Goal: Task Accomplishment & Management: Manage account settings

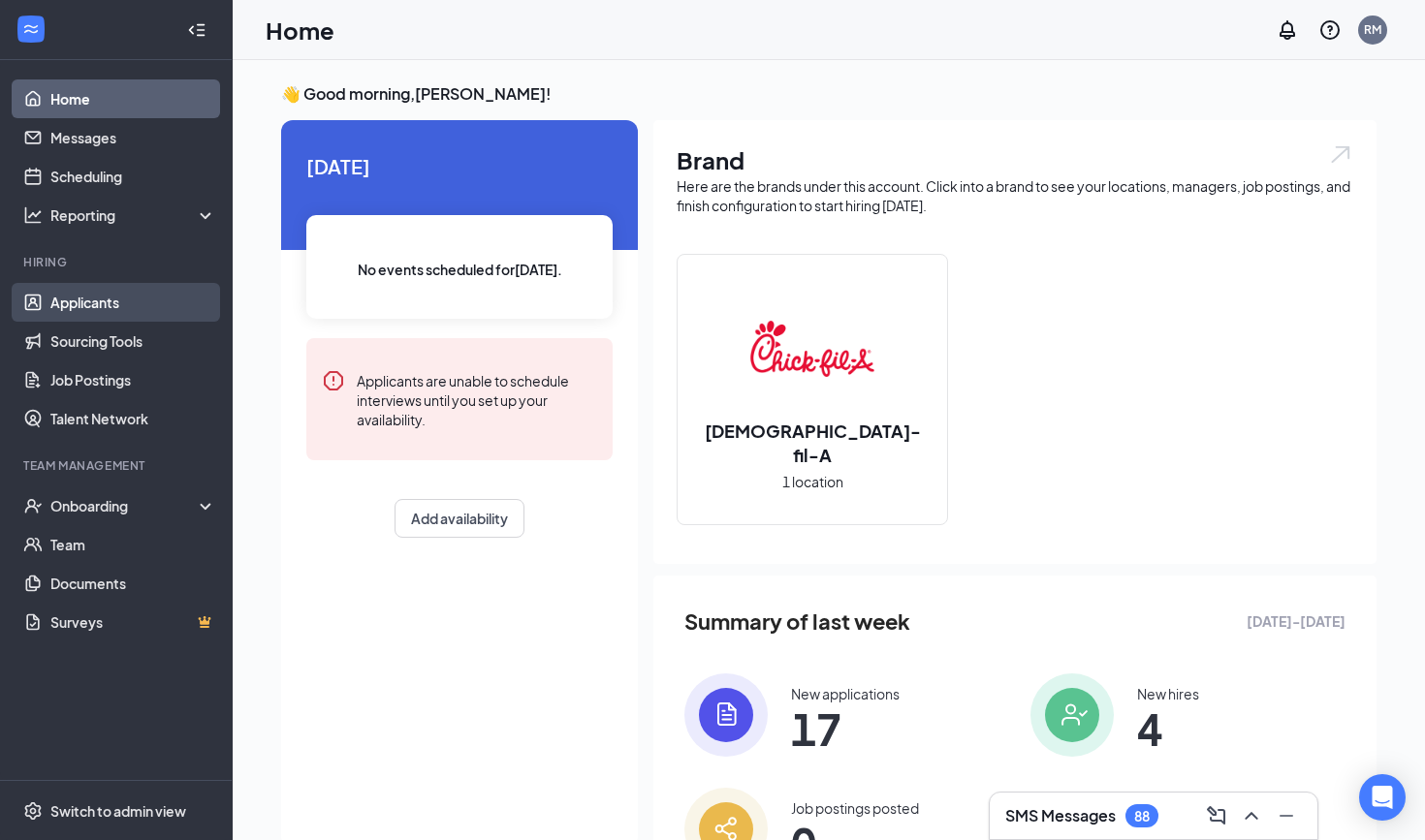
click at [89, 312] on link "Applicants" at bounding box center [133, 302] width 165 height 39
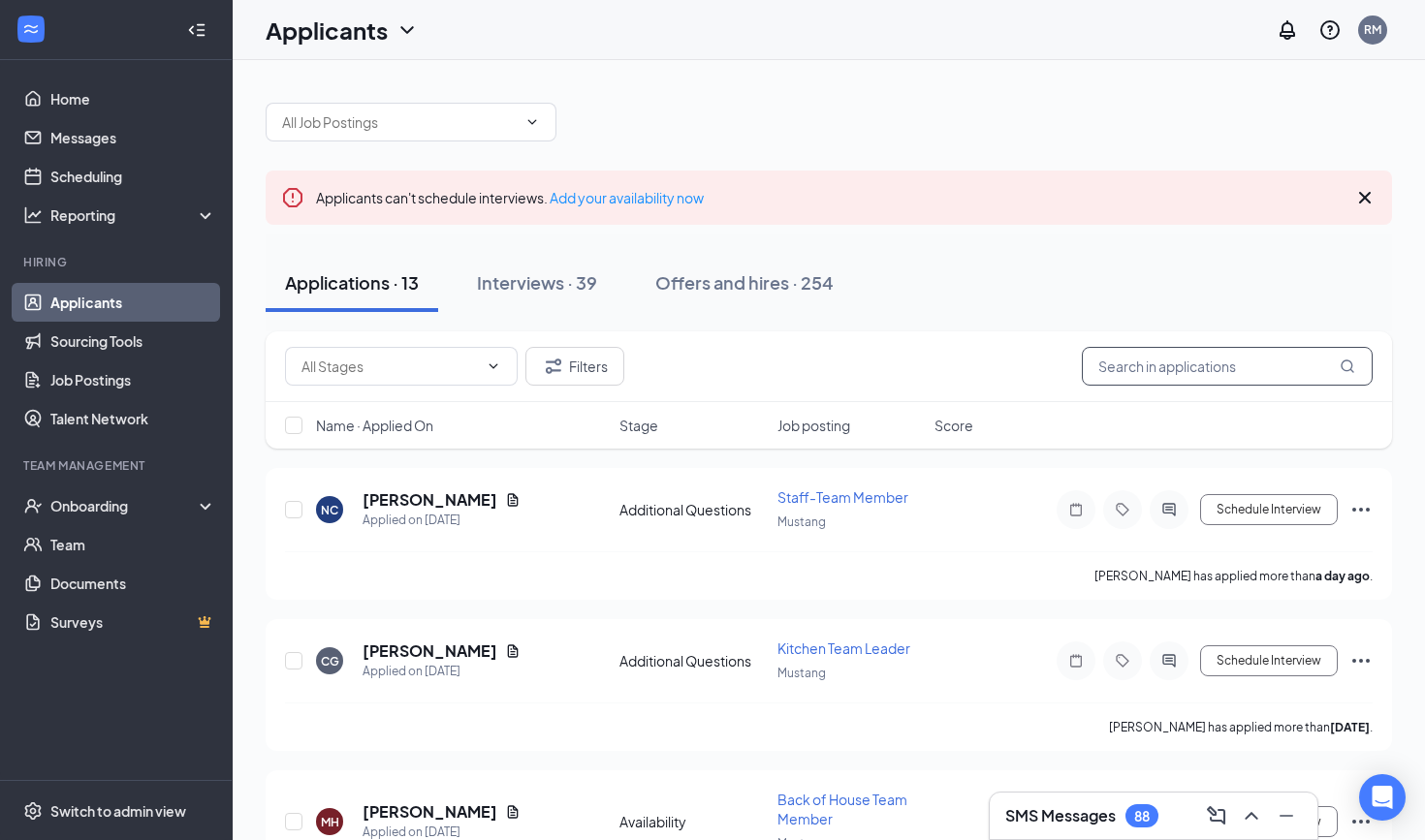
click at [1205, 376] on input "text" at bounding box center [1228, 366] width 291 height 39
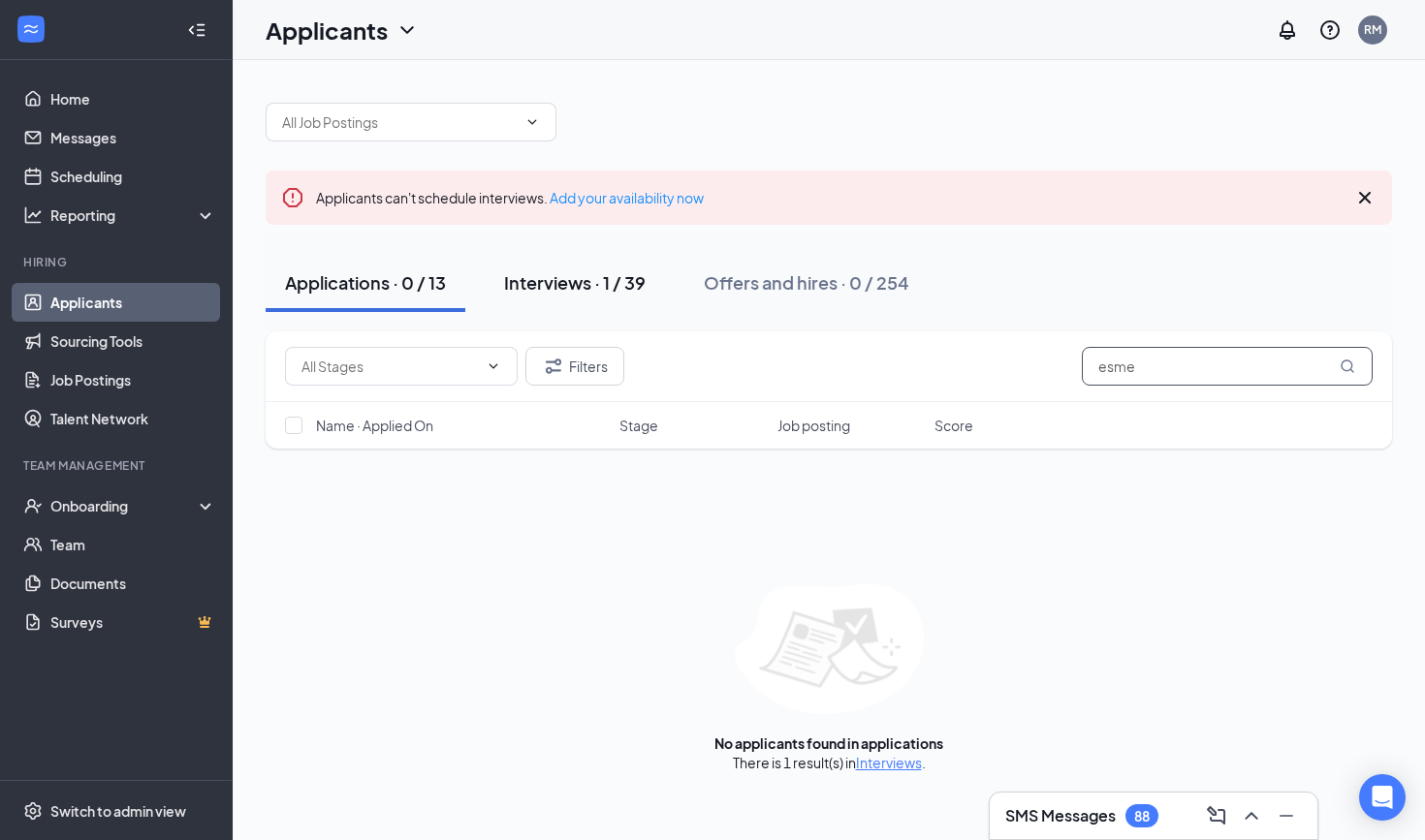
type input "esme"
click at [586, 264] on button "Interviews · 1 / 39" at bounding box center [575, 283] width 180 height 58
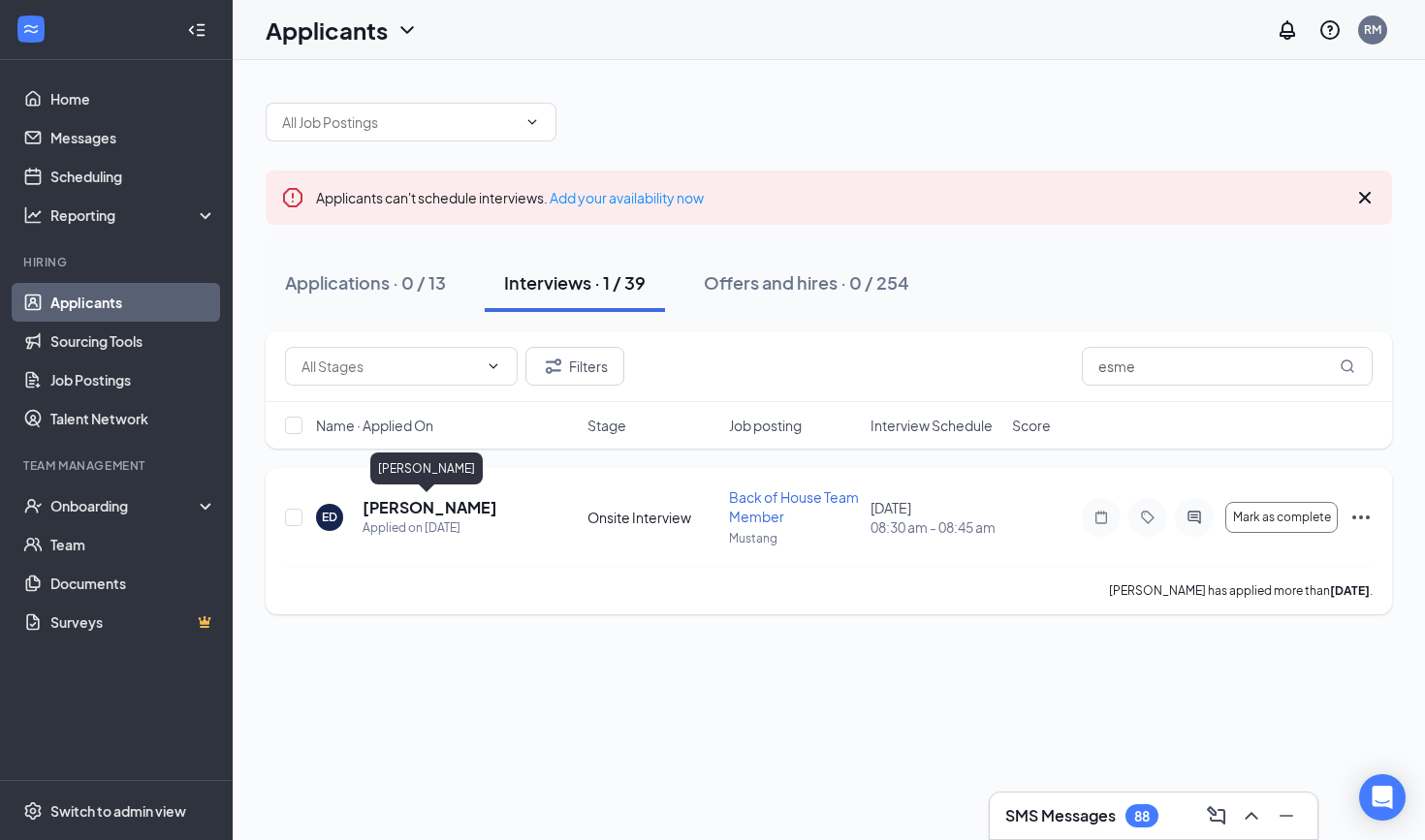
click at [438, 514] on h5 "[PERSON_NAME]" at bounding box center [429, 507] width 134 height 21
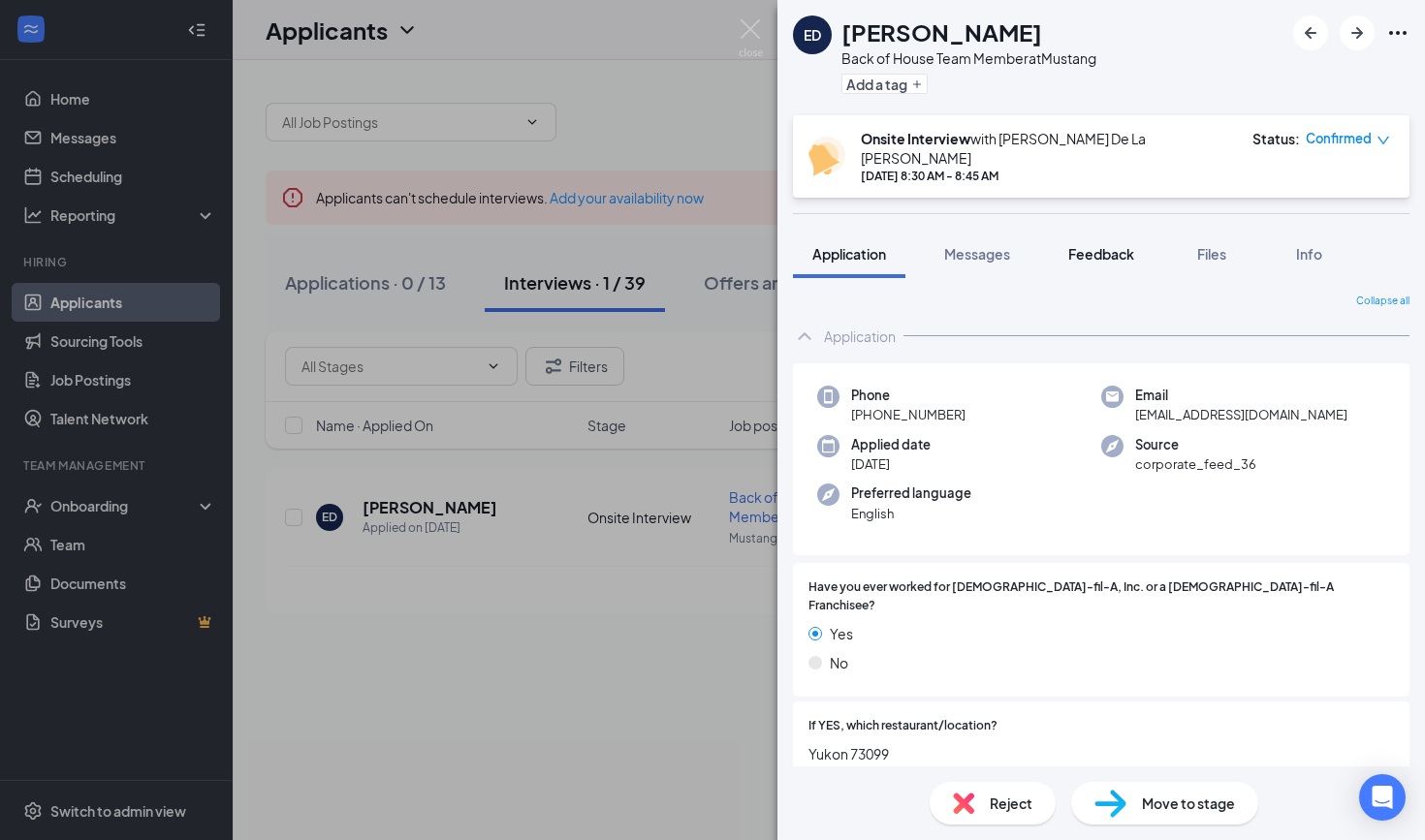
click at [1113, 245] on span "Feedback" at bounding box center [1101, 254] width 66 height 18
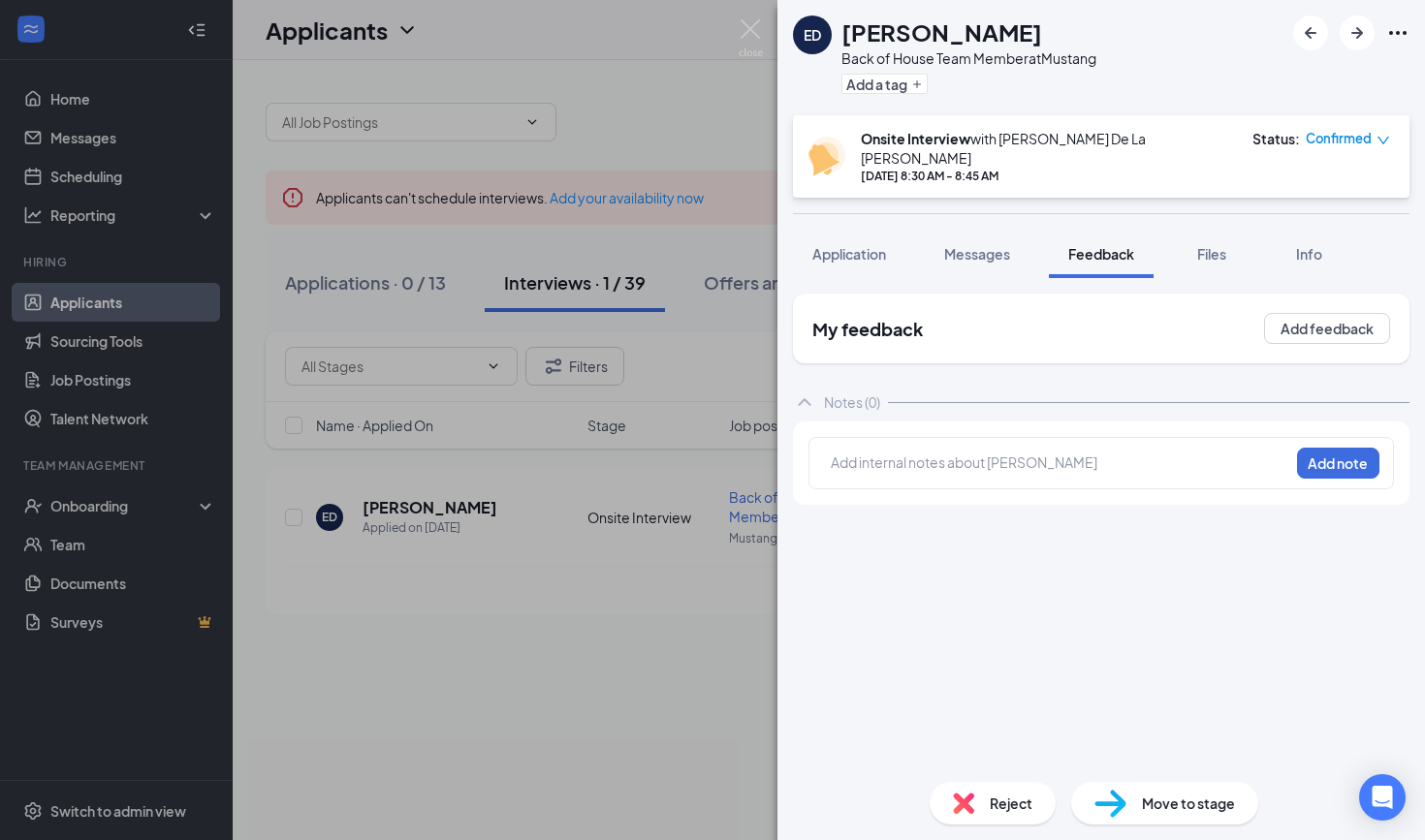
click at [1017, 454] on div at bounding box center [1060, 463] width 457 height 20
click at [902, 452] on div "tmays:" at bounding box center [866, 462] width 72 height 20
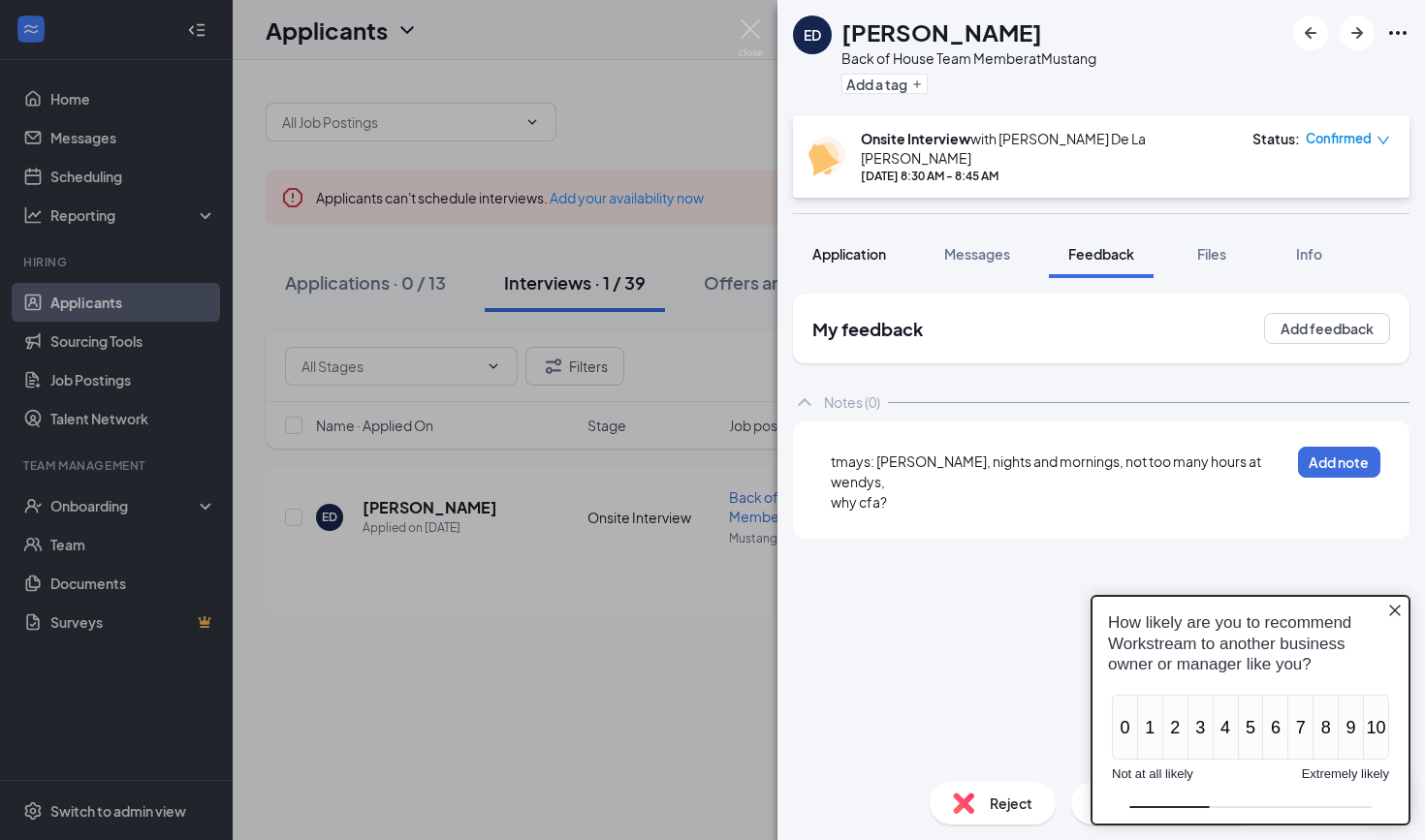
click at [853, 253] on button "Application" at bounding box center [848, 254] width 113 height 49
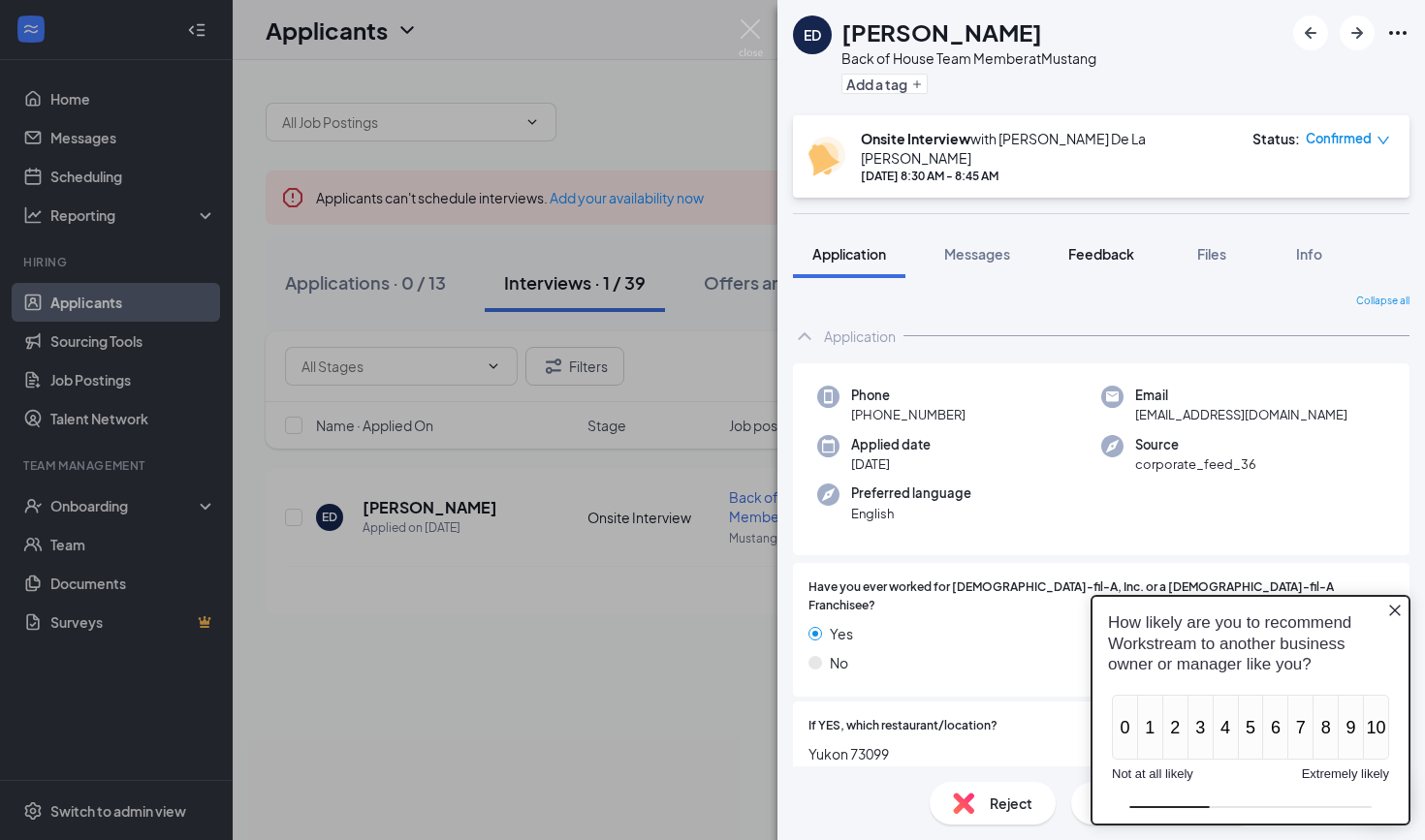
click at [1102, 250] on button "Feedback" at bounding box center [1100, 254] width 105 height 49
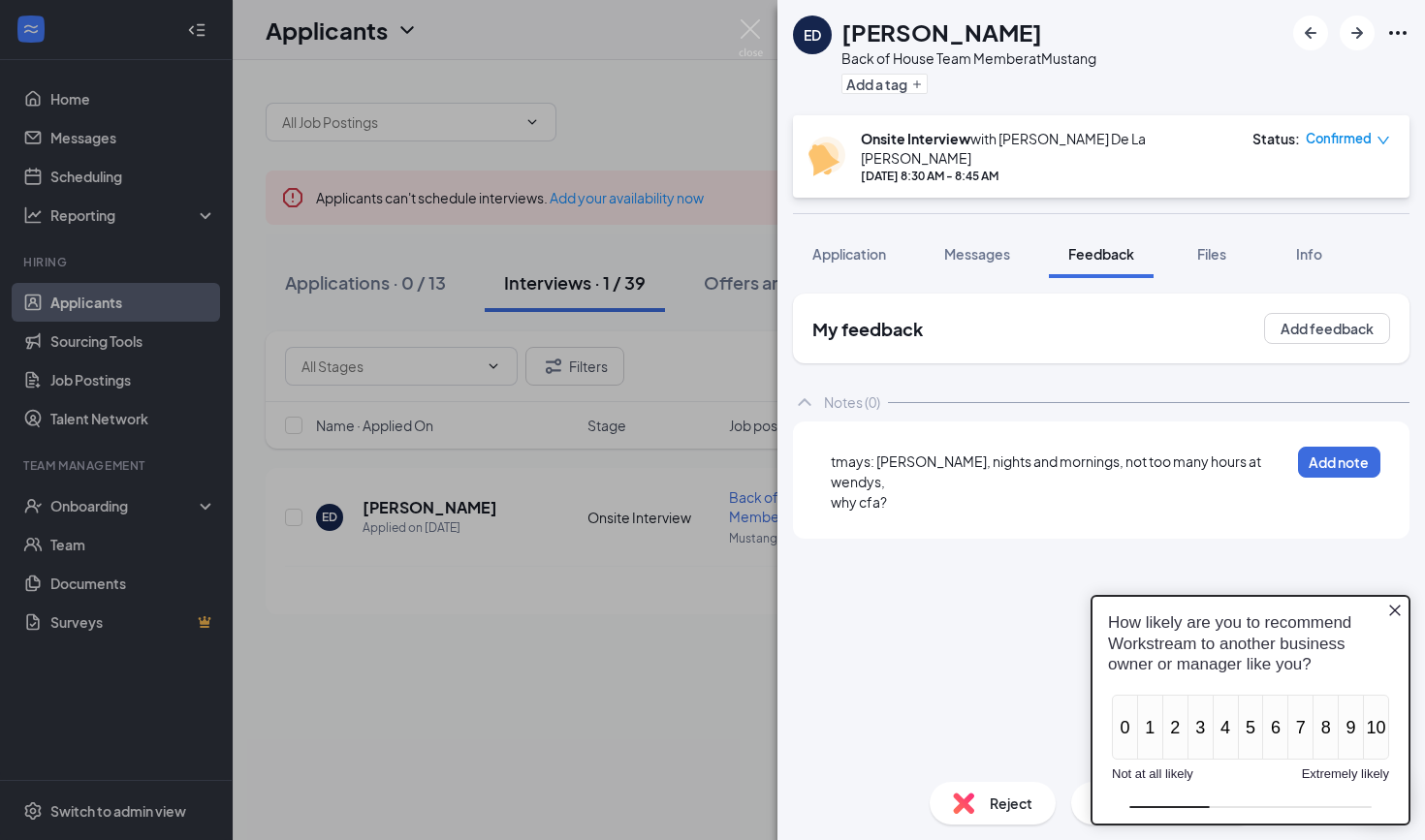
click at [899, 493] on div "why cfa?" at bounding box center [1060, 503] width 459 height 20
click at [928, 493] on div "why cfa? -" at bounding box center [1060, 503] width 459 height 20
click at [1269, 452] on div "tmays: [PERSON_NAME], nights and mornings, not too many hours at wendys," at bounding box center [1060, 472] width 459 height 41
click at [1042, 497] on div "why cfa? - works thwere already" at bounding box center [1060, 503] width 459 height 20
click at [1399, 618] on div "Close button" at bounding box center [1395, 611] width 16 height 16
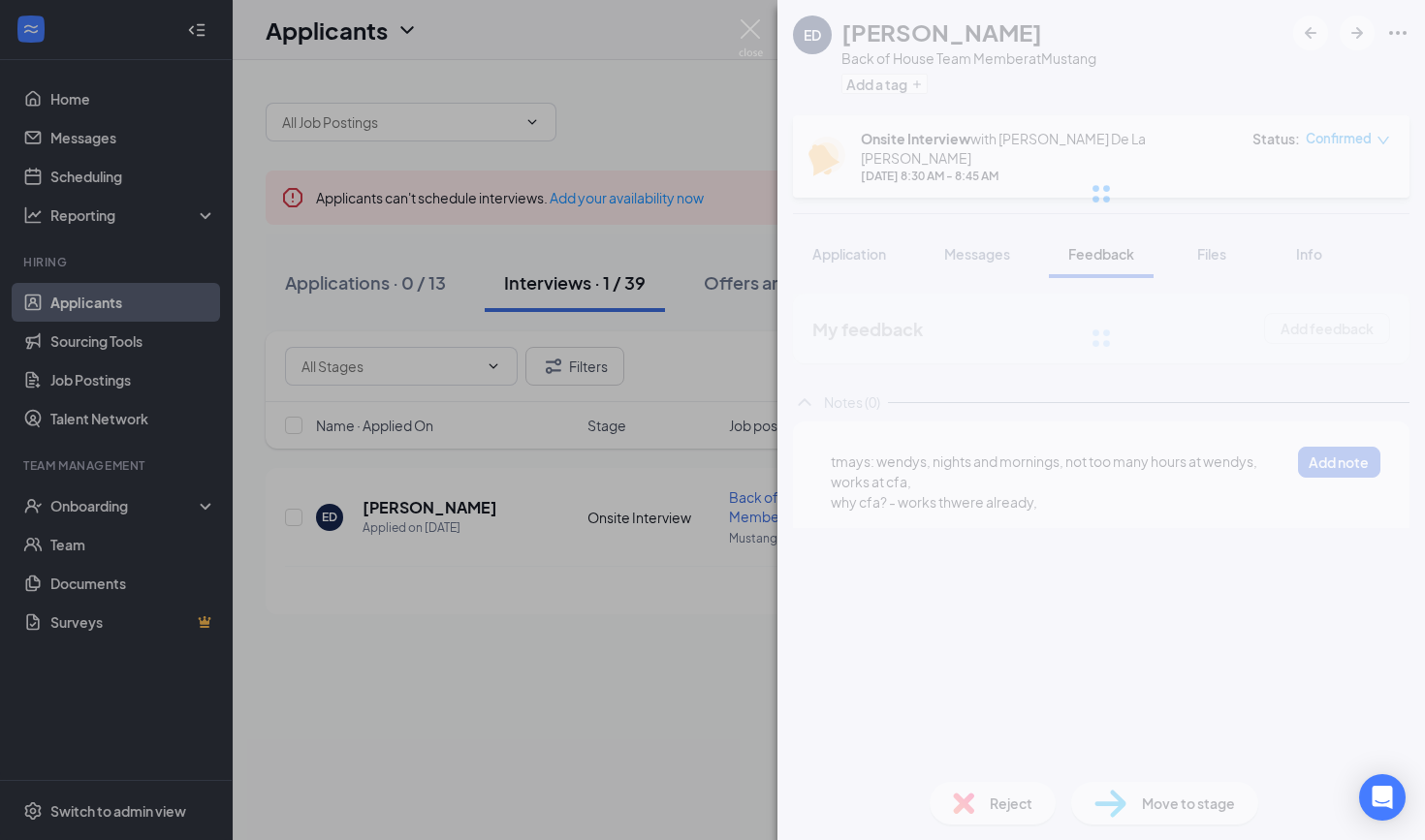
click at [1066, 495] on div "ED [PERSON_NAME] Back of House Team Member at Mustang Add a tag Onsite Intervie…" at bounding box center [1101, 420] width 647 height 840
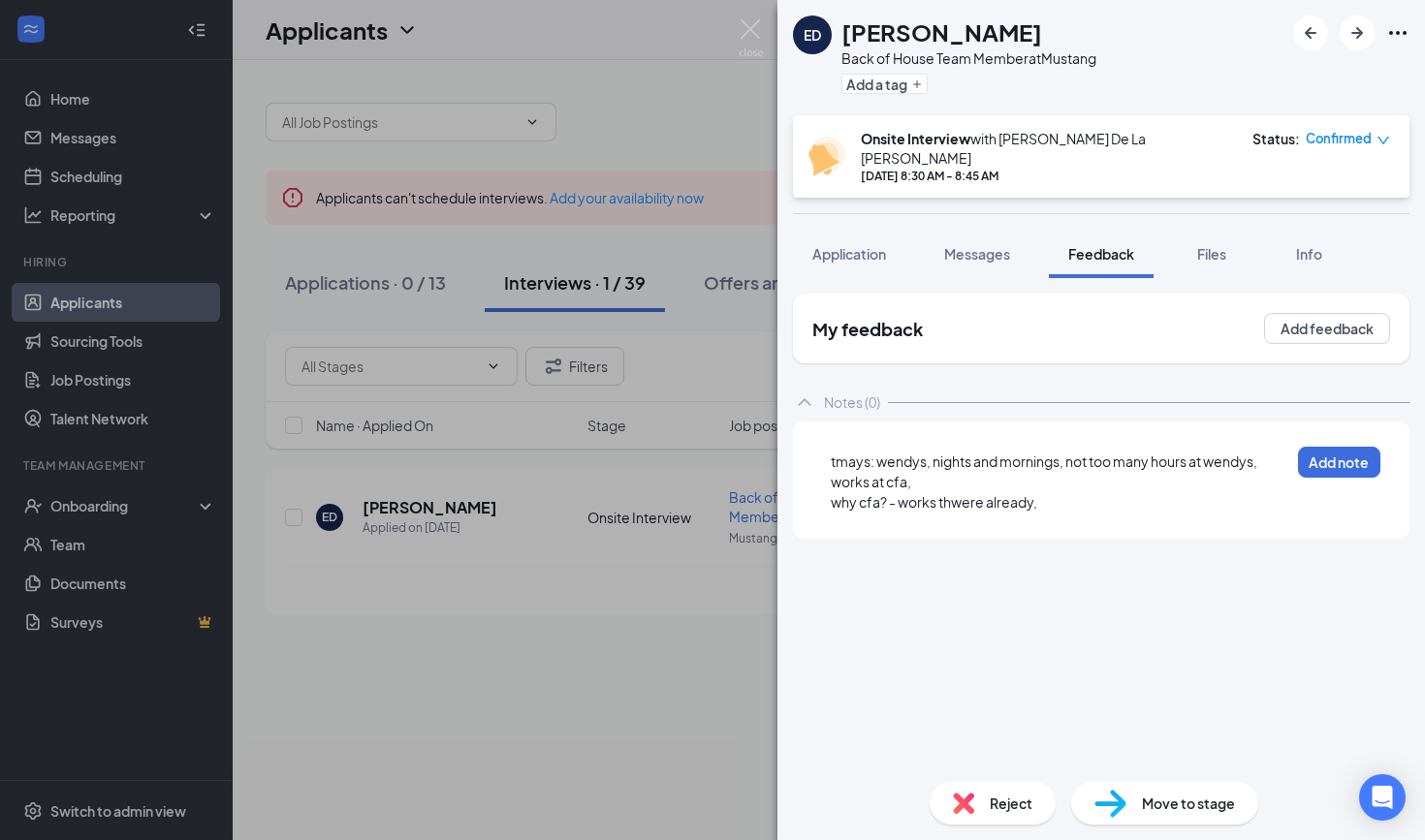
click at [1066, 495] on div "why cfa? - works thwere already," at bounding box center [1060, 503] width 459 height 20
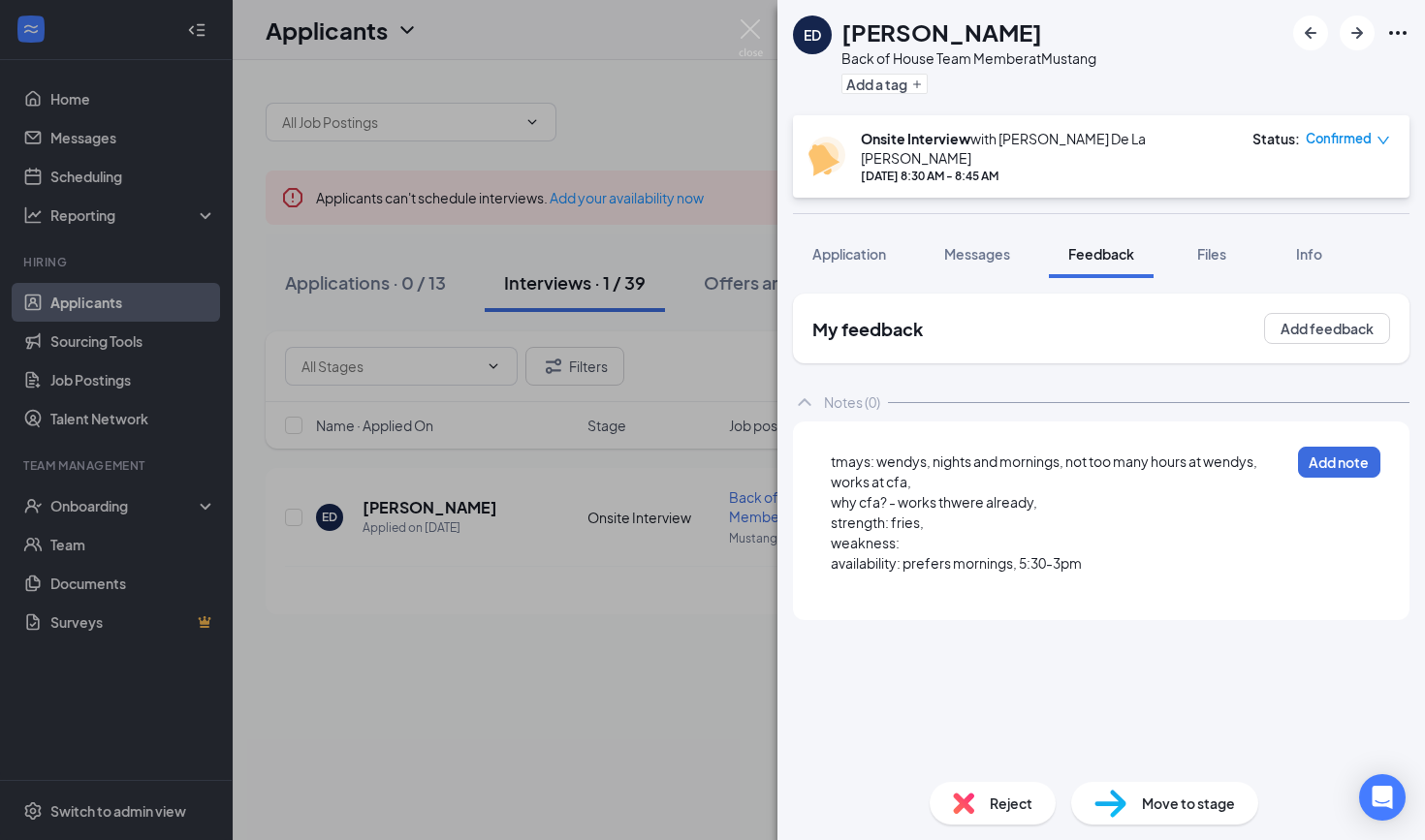
click at [957, 533] on div "weakness:" at bounding box center [1060, 543] width 459 height 20
click at [937, 513] on div "strength: fries," at bounding box center [1060, 523] width 459 height 20
click at [906, 533] on div "weakness:" at bounding box center [1060, 543] width 459 height 20
click at [839, 573] on div at bounding box center [1060, 583] width 459 height 20
click at [1052, 497] on div "why cfa? - works thwere already," at bounding box center [1060, 503] width 459 height 20
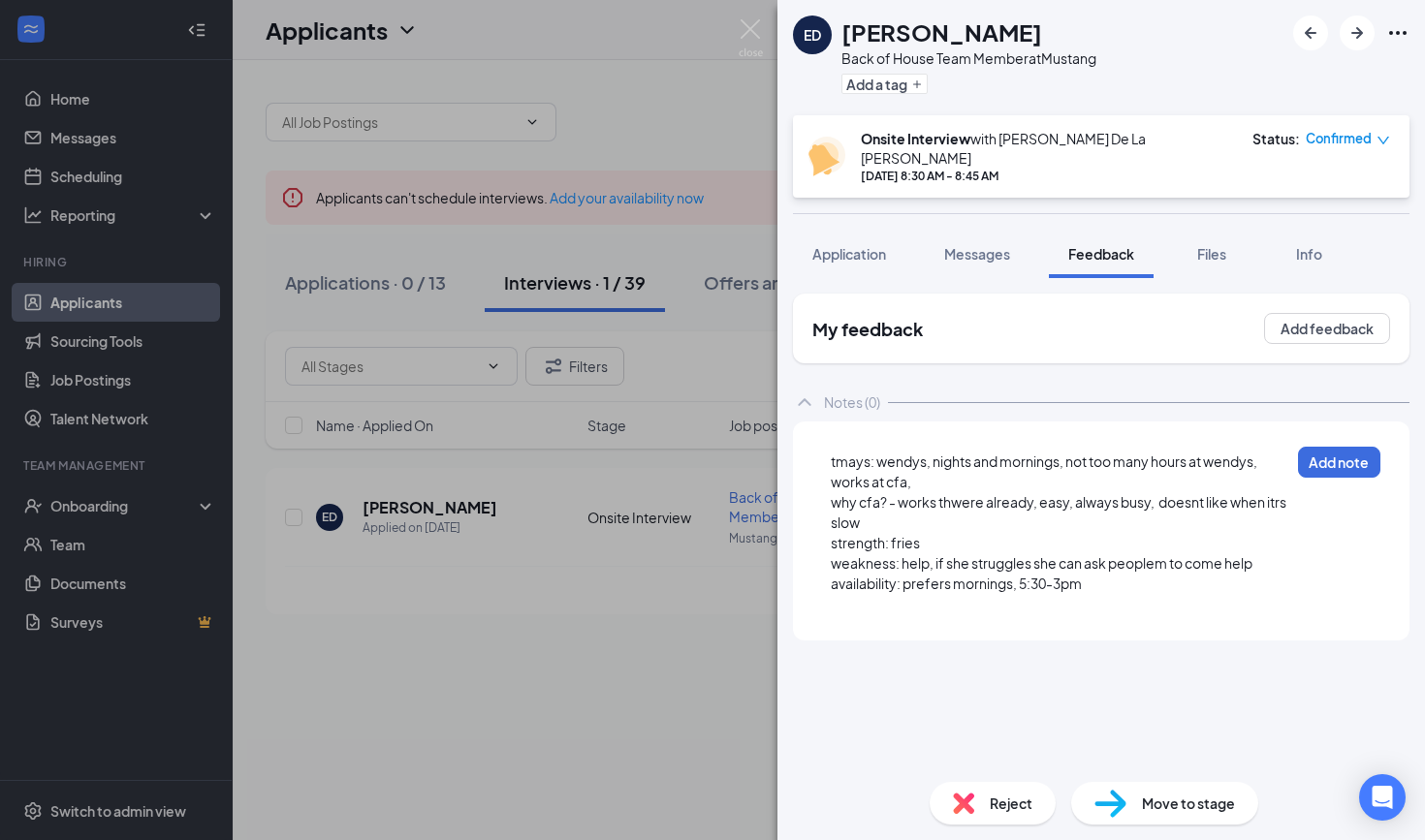
click at [847, 510] on span "why cfa? - works thwere already, easy, always busy, doesnt like when itrs slow" at bounding box center [1060, 513] width 458 height 38
click at [904, 603] on div "tmays: wendys, nights and mornings, not too many hours at wendys, works at cfa,…" at bounding box center [1101, 531] width 586 height 190
click at [872, 595] on div at bounding box center [1060, 605] width 457 height 20
click at [1111, 575] on div "availability: prefers mornings, 5:30-3pm" at bounding box center [1060, 583] width 459 height 20
click at [960, 473] on div "tmays: wendys, nights and mornings, not too many hours at wendys, works at cfa," at bounding box center [1060, 472] width 459 height 41
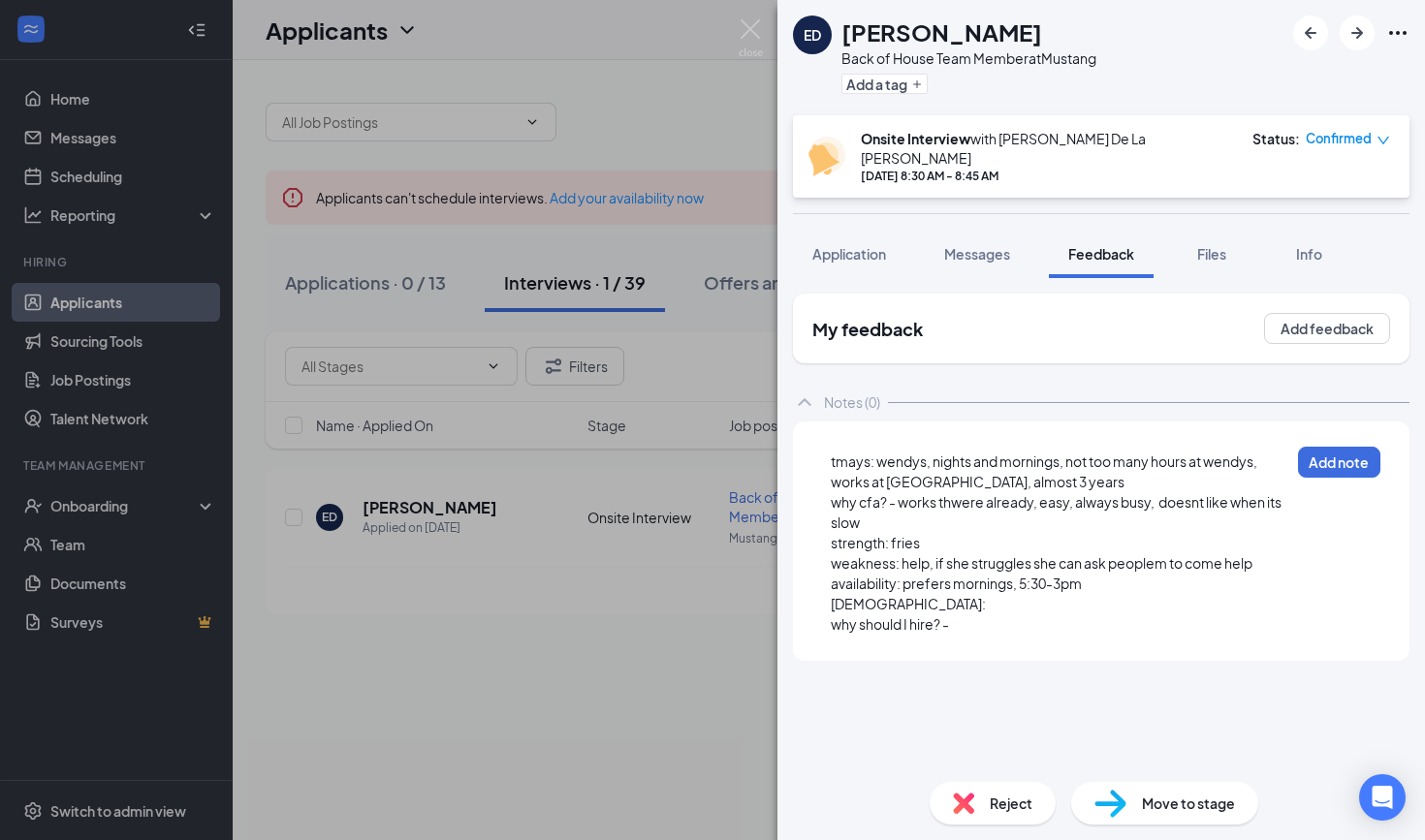
click at [976, 614] on div "why should I hire? -" at bounding box center [1060, 624] width 459 height 20
click at [884, 594] on div "[DEMOGRAPHIC_DATA]:" at bounding box center [1060, 604] width 459 height 20
click at [986, 621] on div "tmays: wendys, nights and mornings, not too many hours at wendys, works at [GEO…" at bounding box center [1101, 540] width 586 height 208
click at [973, 614] on div "why should I hire? -" at bounding box center [1060, 624] width 459 height 20
click at [1337, 461] on button "Add note" at bounding box center [1339, 462] width 83 height 31
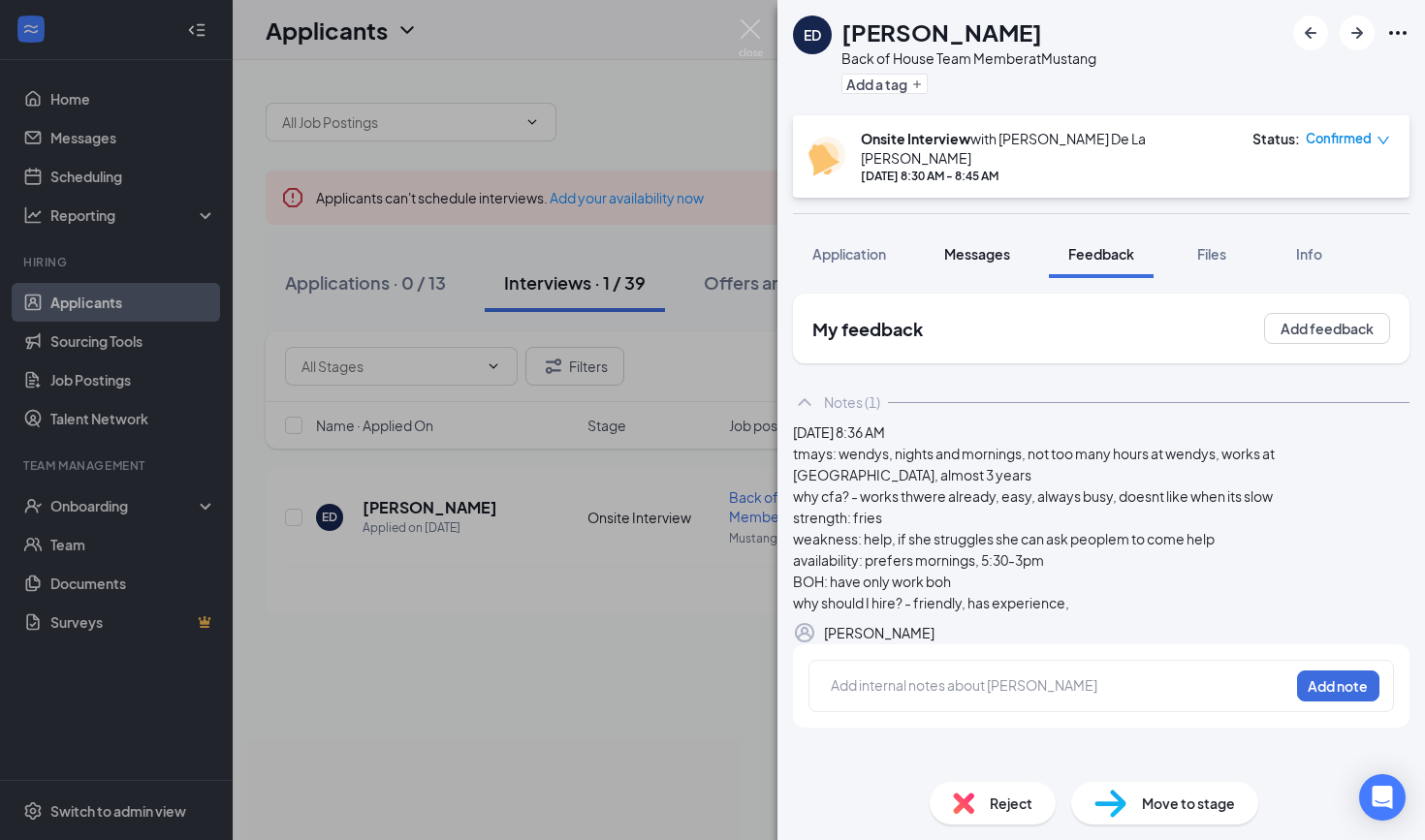
click at [999, 245] on span "Messages" at bounding box center [977, 254] width 66 height 18
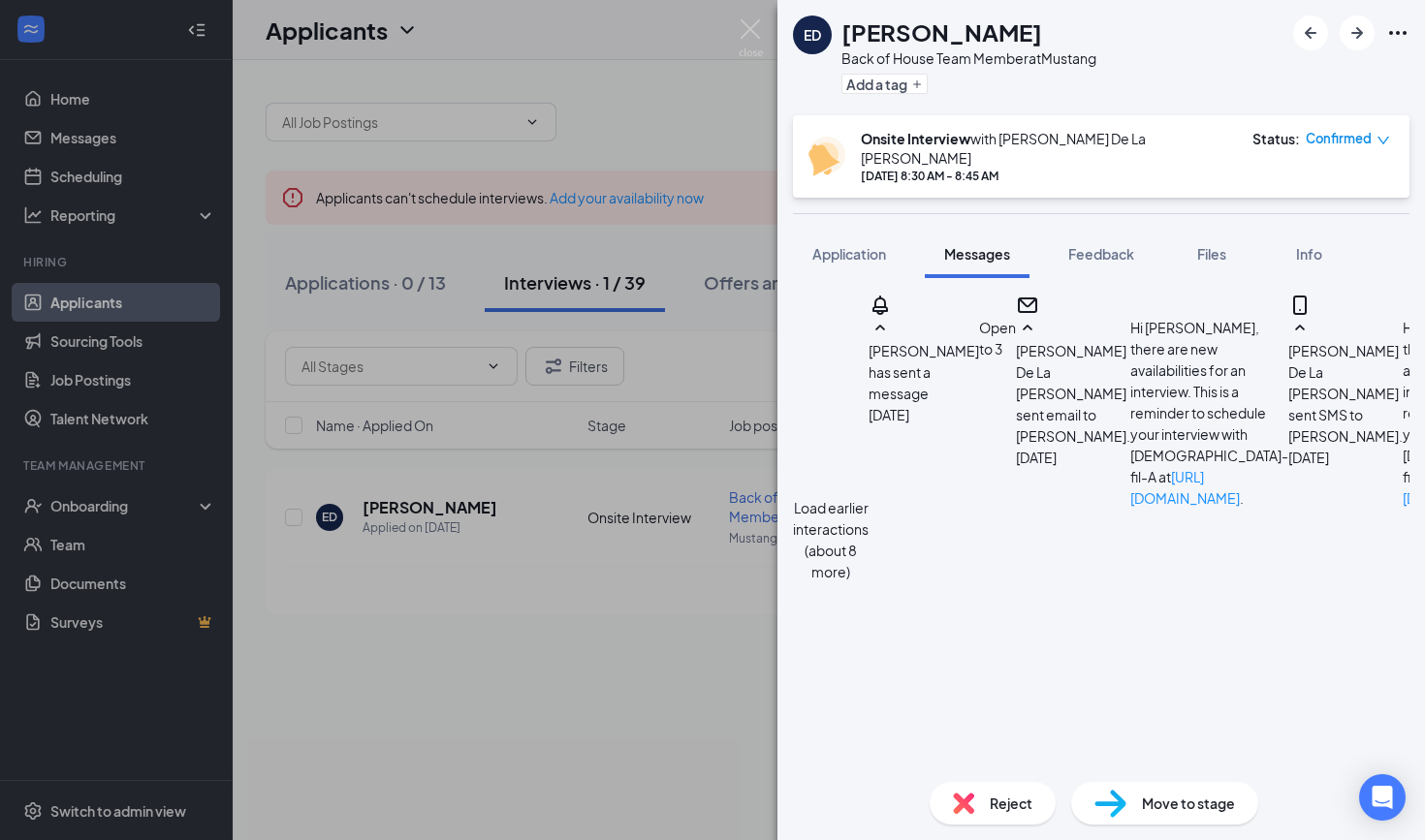
scroll to position [813, 0]
click at [855, 245] on span "Application" at bounding box center [849, 254] width 74 height 18
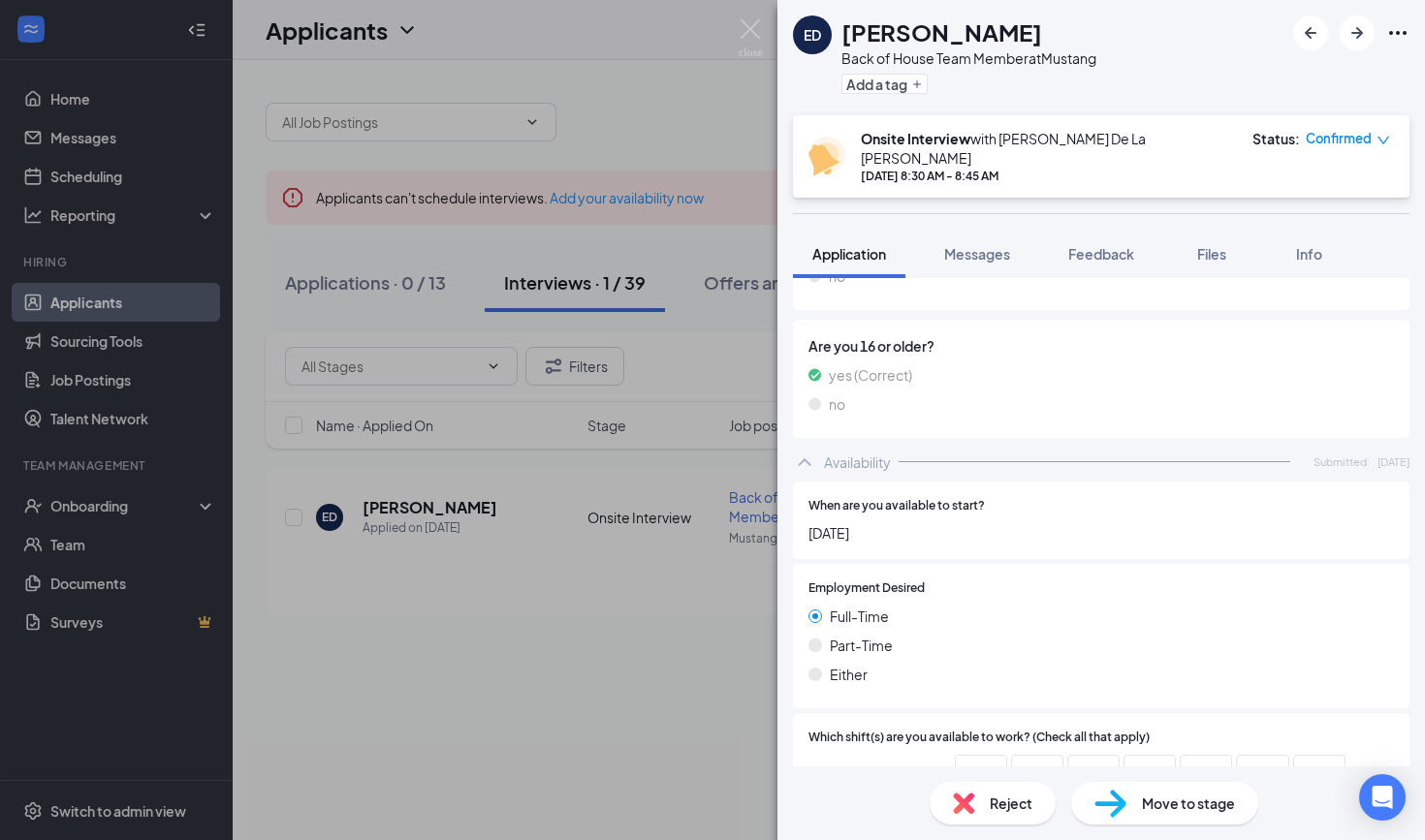
scroll to position [686, 0]
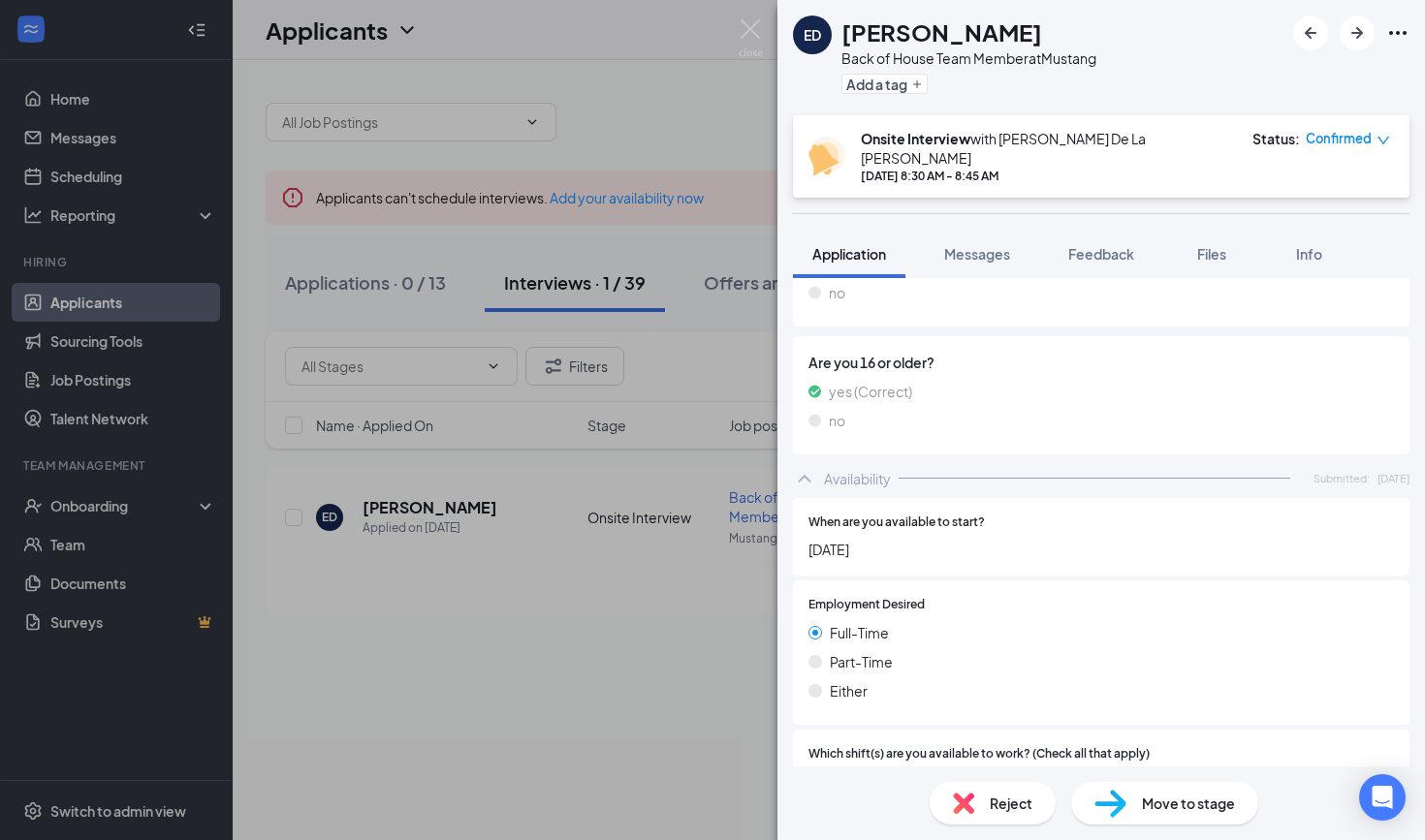
click at [563, 658] on div "ED [PERSON_NAME] Back of House Team Member at Mustang Add a tag Onsite Intervie…" at bounding box center [712, 420] width 1425 height 840
